Goal: Transaction & Acquisition: Purchase product/service

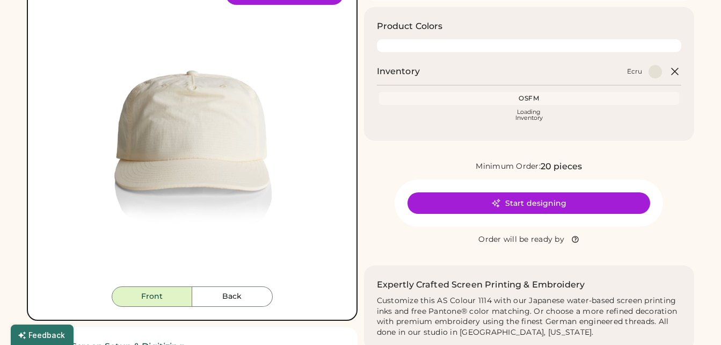
scroll to position [104, 0]
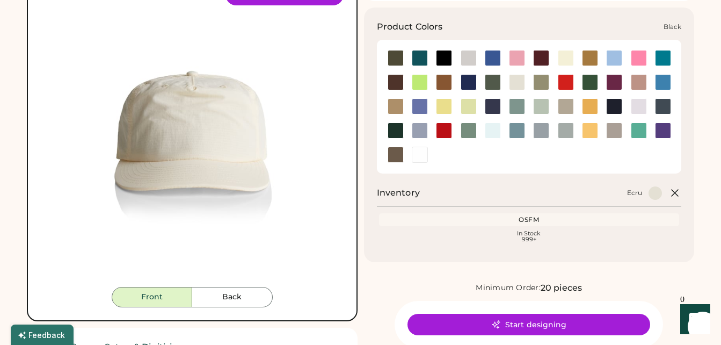
click at [445, 60] on div at bounding box center [444, 58] width 16 height 16
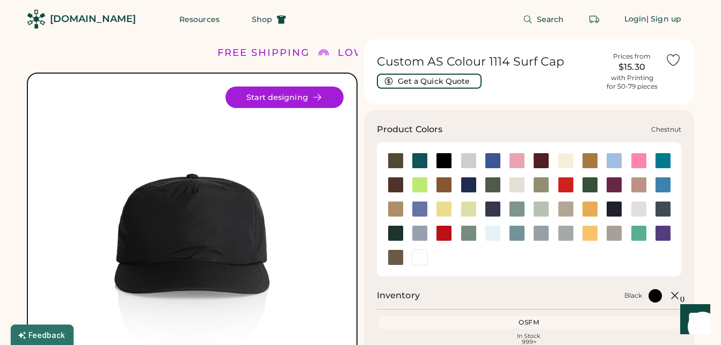
scroll to position [1, 0]
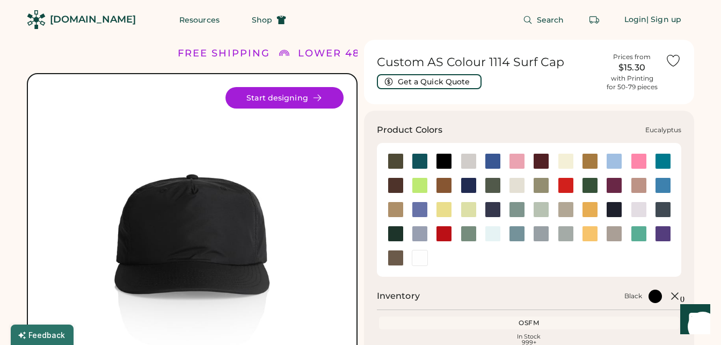
click at [541, 184] on div at bounding box center [541, 185] width 16 height 16
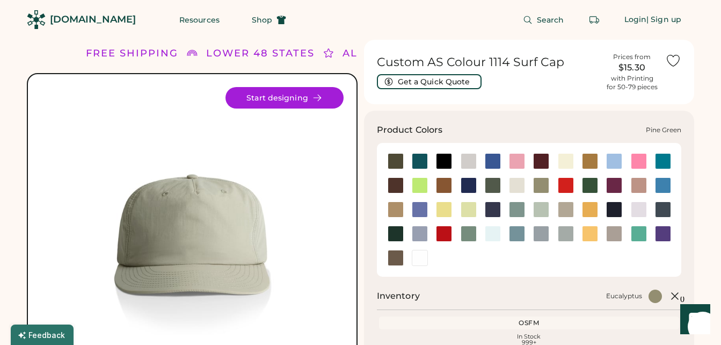
click at [398, 231] on div at bounding box center [396, 234] width 16 height 16
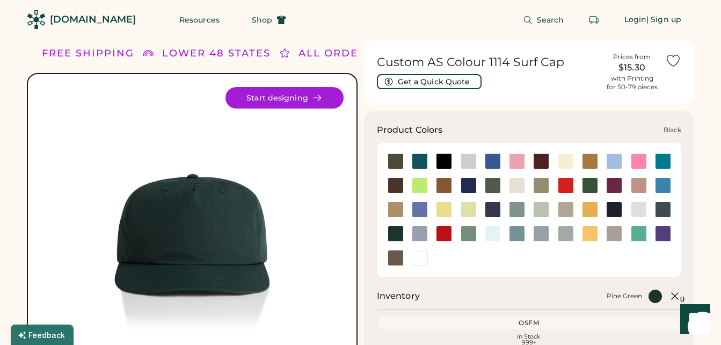
click at [440, 163] on div at bounding box center [444, 161] width 16 height 16
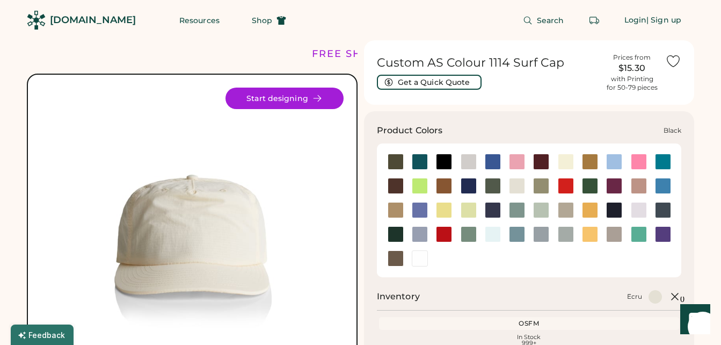
click at [447, 162] on div at bounding box center [444, 162] width 16 height 16
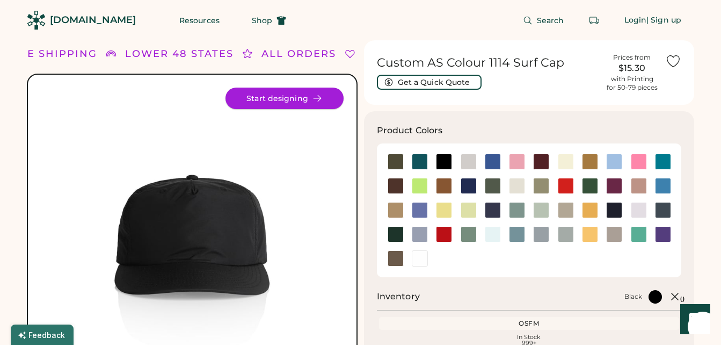
click at [327, 100] on button "Start designing" at bounding box center [285, 98] width 118 height 21
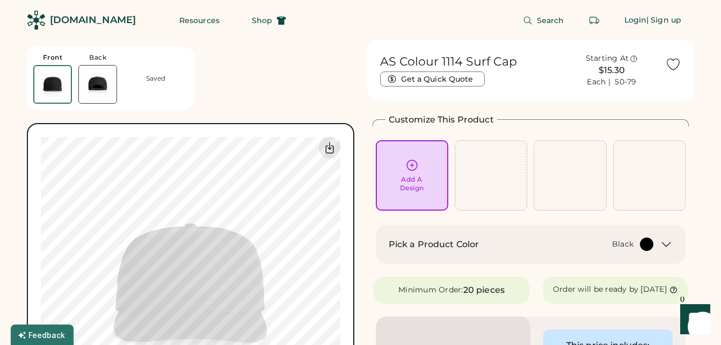
click at [90, 77] on img at bounding box center [98, 85] width 38 height 38
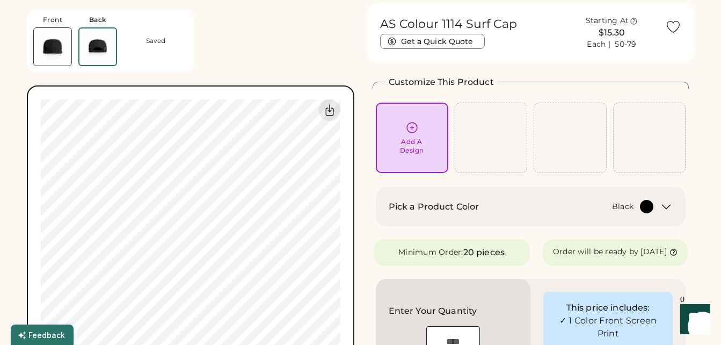
scroll to position [40, 0]
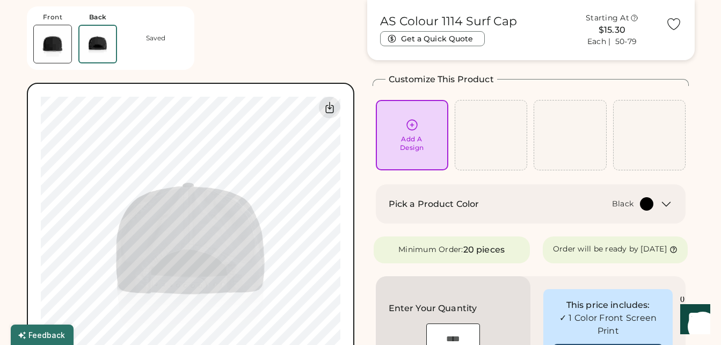
click at [51, 56] on img at bounding box center [53, 44] width 38 height 38
